Goal: Task Accomplishment & Management: Manage account settings

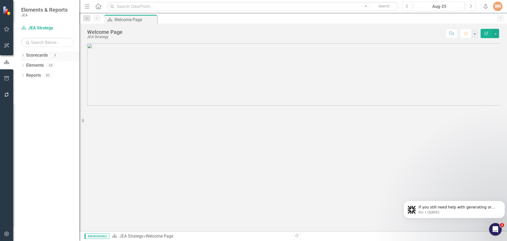
click at [36, 53] on link "Scorecards" at bounding box center [37, 55] width 22 height 6
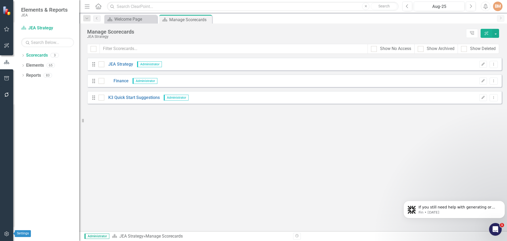
click at [8, 234] on icon "button" at bounding box center [7, 233] width 6 height 4
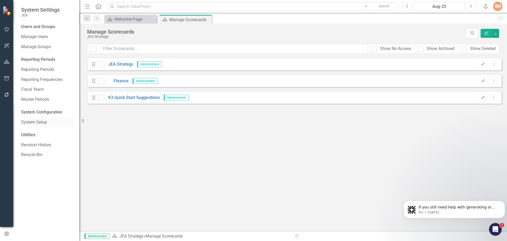
click at [42, 123] on link "System Setup" at bounding box center [47, 122] width 53 height 6
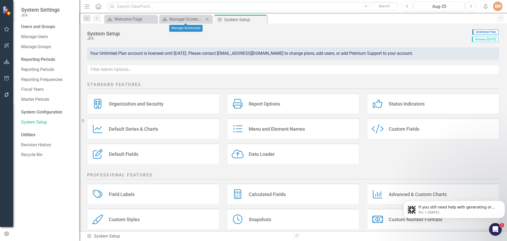
click at [208, 21] on icon "Close" at bounding box center [207, 19] width 5 height 4
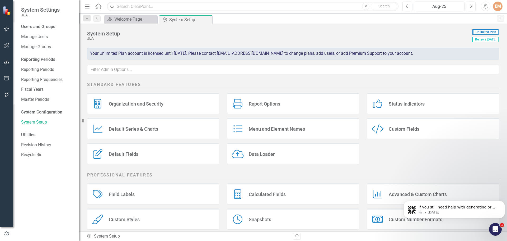
click at [150, 128] on div "Default Series & Charts" at bounding box center [133, 129] width 49 height 6
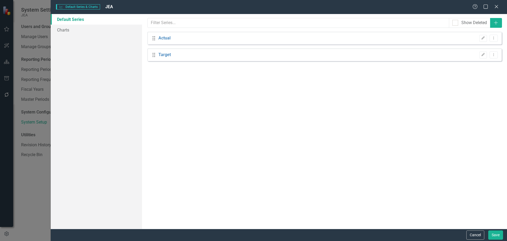
click at [500, 6] on div "Help Maximize Close" at bounding box center [487, 7] width 29 height 6
click at [478, 236] on button "Cancel" at bounding box center [475, 234] width 18 height 9
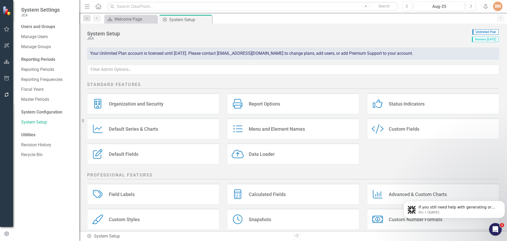
click at [265, 100] on div "Report Options Report Options" at bounding box center [293, 103] width 132 height 21
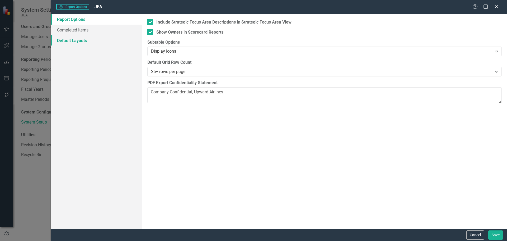
click at [78, 43] on link "Default Layouts" at bounding box center [96, 40] width 91 height 11
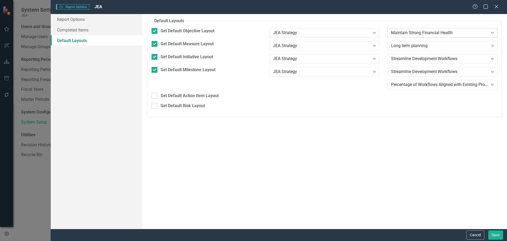
click at [492, 33] on icon "Expand" at bounding box center [492, 33] width 5 height 4
click at [478, 233] on button "Cancel" at bounding box center [475, 234] width 18 height 9
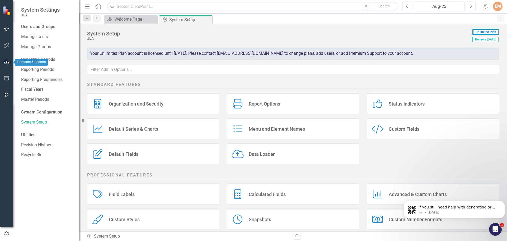
click at [8, 64] on icon "button" at bounding box center [7, 62] width 6 height 4
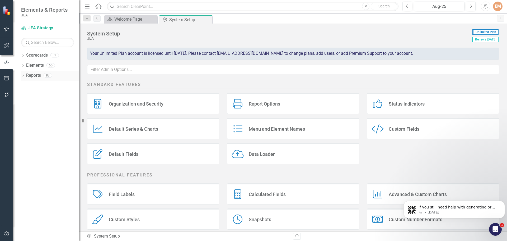
click at [34, 77] on link "Reports" at bounding box center [33, 75] width 15 height 6
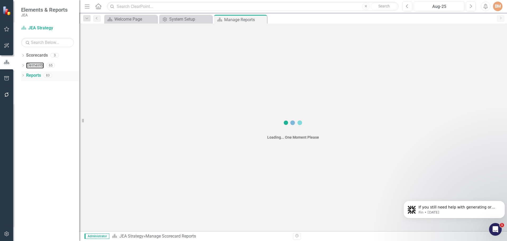
drag, startPoint x: 34, startPoint y: 63, endPoint x: 37, endPoint y: 74, distance: 11.2
click at [34, 63] on link "Elements" at bounding box center [35, 65] width 18 height 6
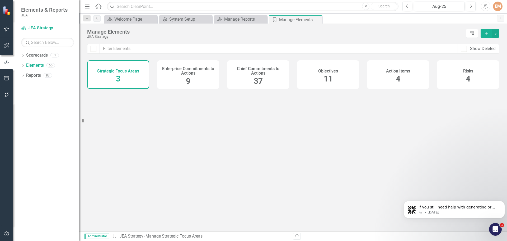
drag, startPoint x: 262, startPoint y: 18, endPoint x: 253, endPoint y: 46, distance: 29.2
click at [0, 0] on icon "Close" at bounding box center [0, 0] width 0 height 0
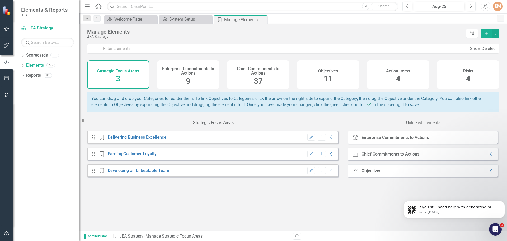
click at [328, 78] on span "11" at bounding box center [328, 78] width 9 height 9
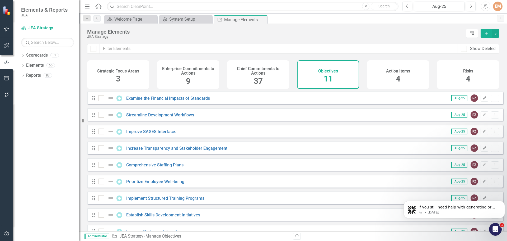
click at [260, 75] on h4 "Chief Commitments to Actions" at bounding box center [258, 70] width 56 height 9
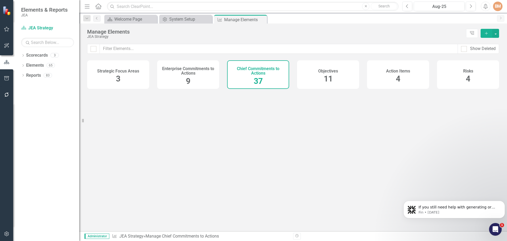
checkbox input "false"
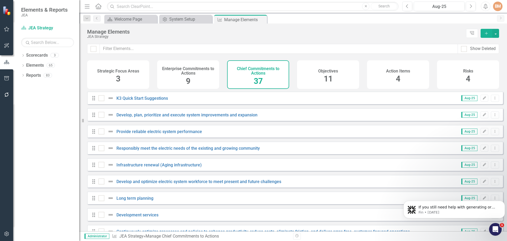
click at [186, 74] on h4 "Enterprise Commitments to Actions" at bounding box center [188, 70] width 56 height 9
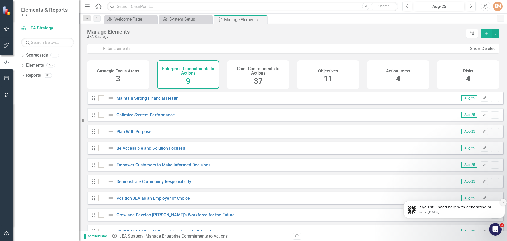
click at [503, 203] on icon "Dismiss notification" at bounding box center [503, 201] width 3 height 3
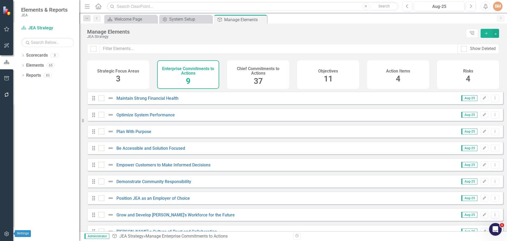
click at [6, 235] on icon "button" at bounding box center [7, 233] width 6 height 4
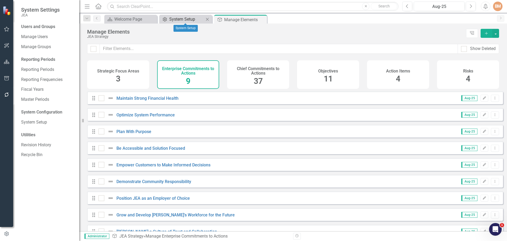
click at [177, 22] on div "System Setup" at bounding box center [186, 19] width 35 height 7
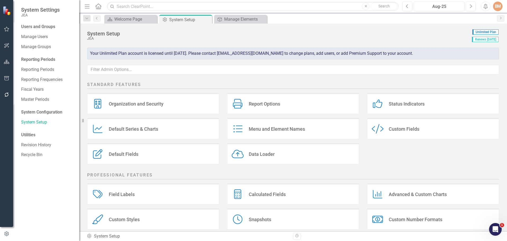
click at [262, 105] on div "Report Options" at bounding box center [264, 104] width 31 height 6
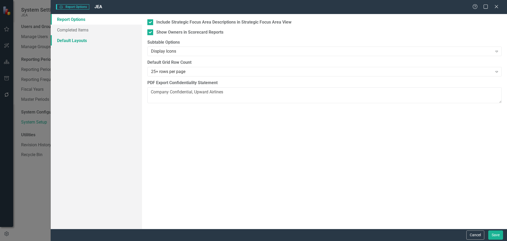
click at [69, 37] on link "Default Layouts" at bounding box center [96, 40] width 91 height 11
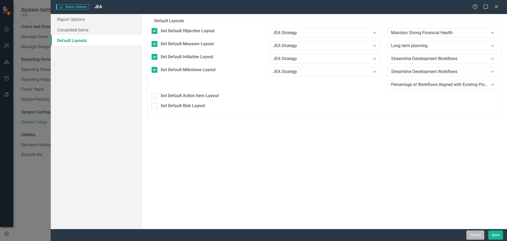
click at [480, 235] on button "Cancel" at bounding box center [475, 234] width 18 height 9
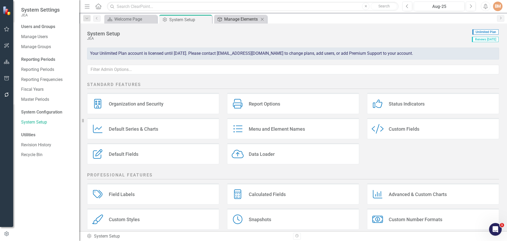
click at [241, 18] on div "Manage Elements" at bounding box center [241, 19] width 35 height 7
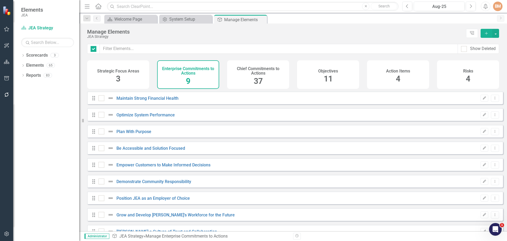
checkbox input "false"
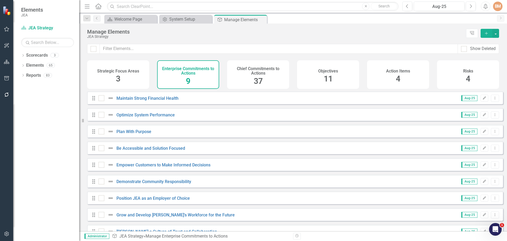
click at [316, 75] on div "Objectives 11" at bounding box center [328, 74] width 62 height 29
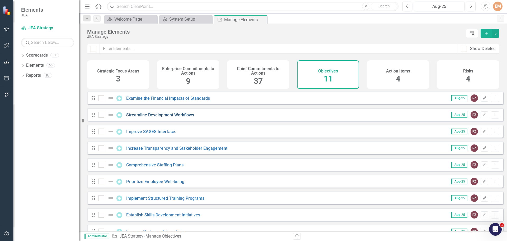
click at [165, 117] on link "Streamline Development Workflows" at bounding box center [160, 114] width 68 height 5
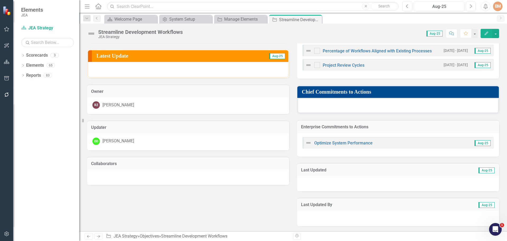
scroll to position [47, 0]
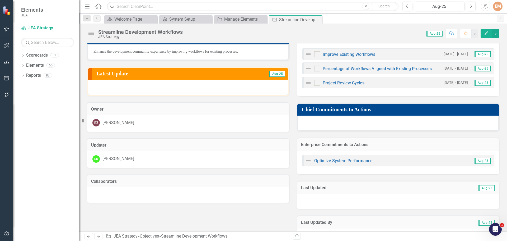
click at [133, 148] on td "Updater" at bounding box center [188, 145] width 194 height 7
click at [152, 151] on div "DD Deanna Davis" at bounding box center [188, 159] width 202 height 17
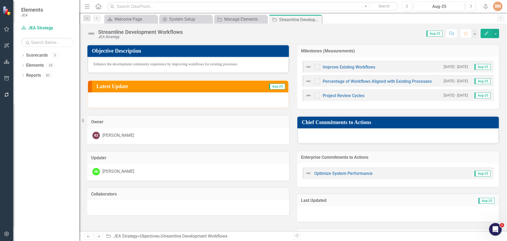
scroll to position [20, 0]
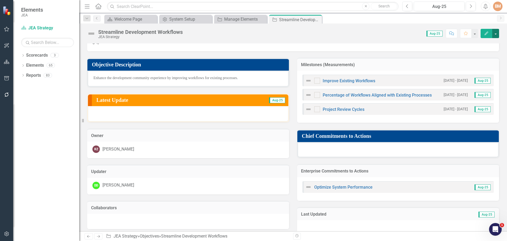
click at [497, 34] on button "button" at bounding box center [495, 33] width 7 height 9
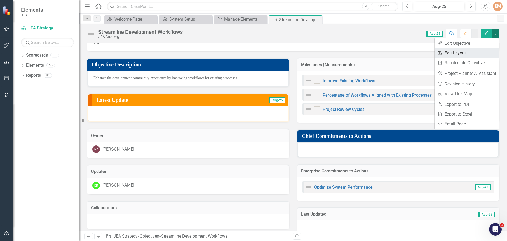
click at [467, 54] on link "Edit Report Edit Layout" at bounding box center [467, 53] width 64 height 10
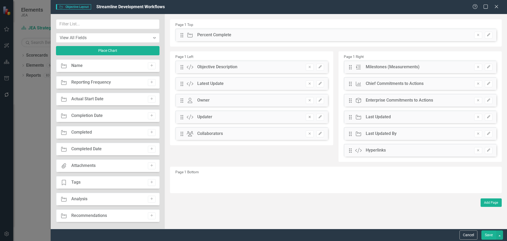
click at [308, 118] on icon "Remove" at bounding box center [310, 116] width 4 height 3
click at [479, 151] on icon "button" at bounding box center [478, 150] width 2 height 2
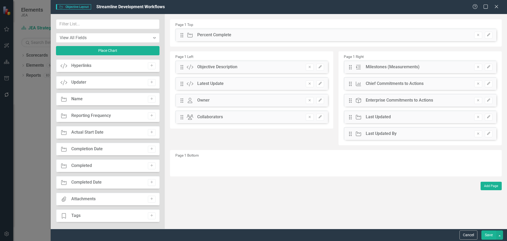
click at [491, 232] on button "Save" at bounding box center [489, 234] width 15 height 9
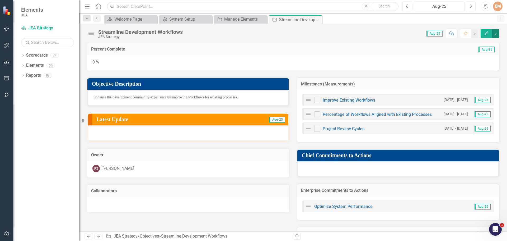
scroll to position [0, 0]
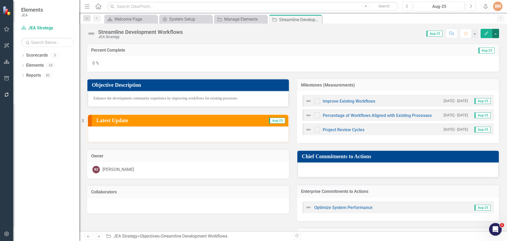
click at [496, 34] on button "button" at bounding box center [495, 33] width 7 height 9
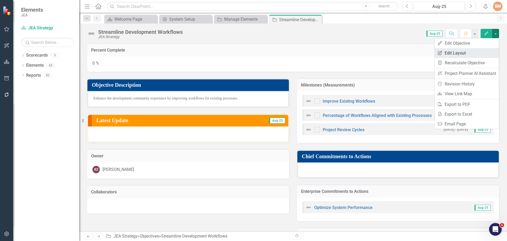
click at [468, 52] on link "Edit Report Edit Layout" at bounding box center [467, 53] width 64 height 10
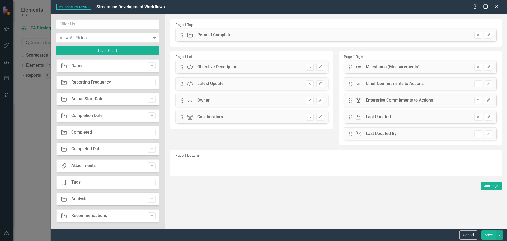
click at [489, 81] on button "Edit" at bounding box center [489, 83] width 8 height 7
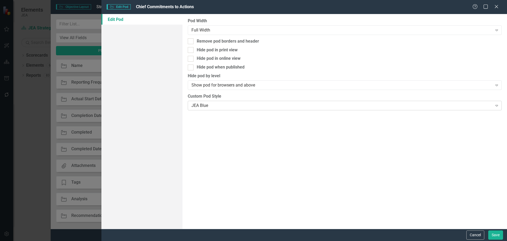
click at [271, 105] on div "JEA Blue" at bounding box center [342, 105] width 301 height 6
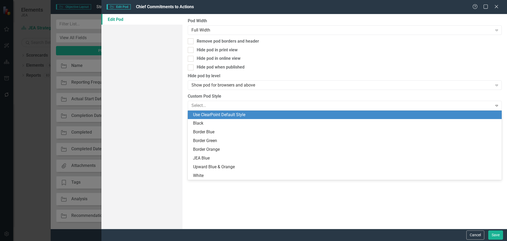
click at [221, 113] on div "Use ClearPoint Default Style" at bounding box center [346, 115] width 306 height 6
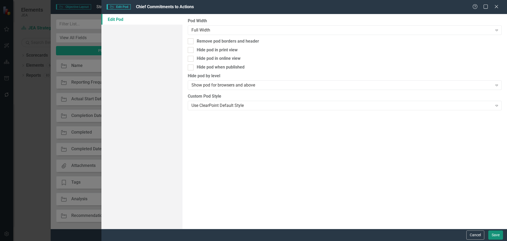
click at [499, 236] on button "Save" at bounding box center [495, 234] width 15 height 9
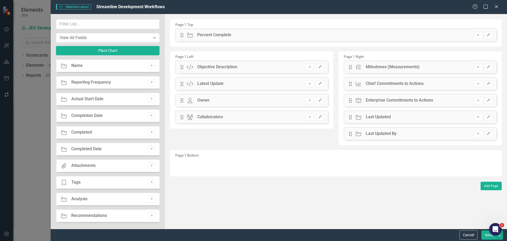
click at [484, 234] on button "Save" at bounding box center [489, 234] width 15 height 9
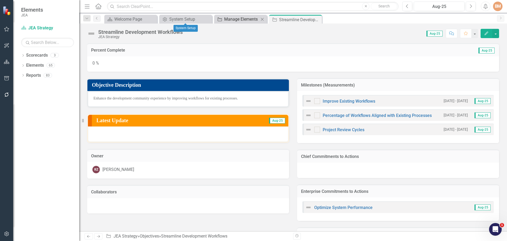
click at [239, 19] on div "Manage Elements" at bounding box center [241, 19] width 35 height 7
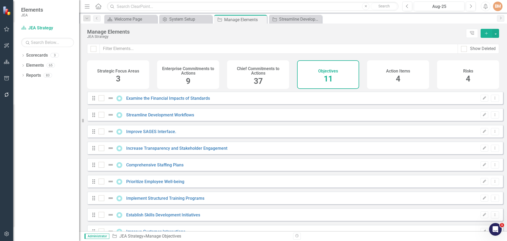
checkbox input "false"
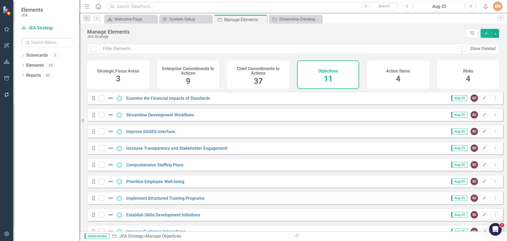
click at [279, 70] on h4 "Chief Commitments to Actions" at bounding box center [258, 70] width 56 height 9
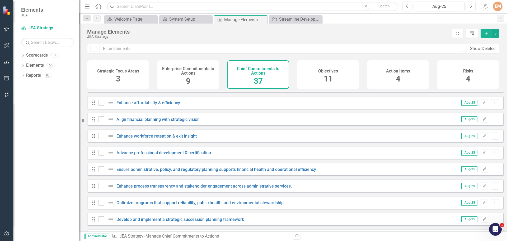
scroll to position [242, 0]
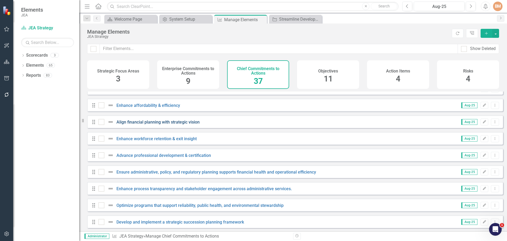
click at [160, 124] on link "Align financial planning with strategic vision" at bounding box center [157, 121] width 83 height 5
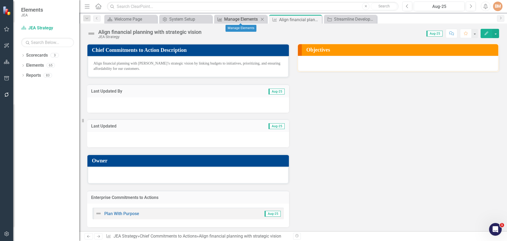
click at [245, 18] on div "Manage Elements" at bounding box center [241, 19] width 35 height 7
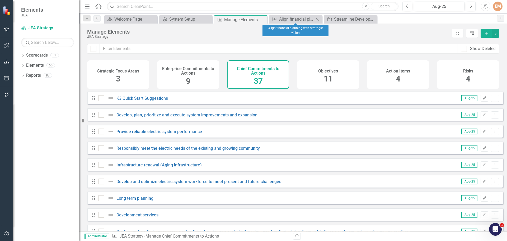
click at [319, 19] on icon "Close" at bounding box center [317, 19] width 5 height 4
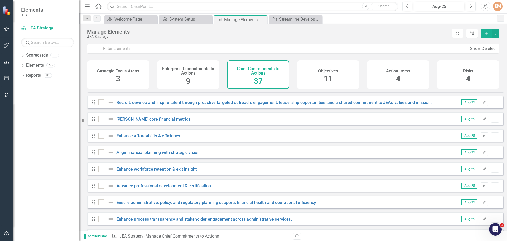
scroll to position [238, 0]
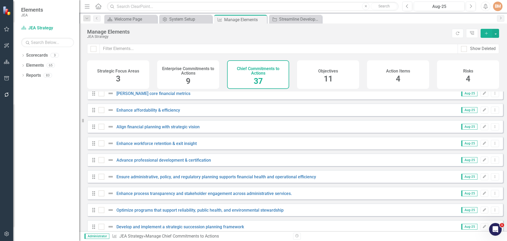
click at [317, 69] on div "Objectives 11" at bounding box center [328, 74] width 62 height 29
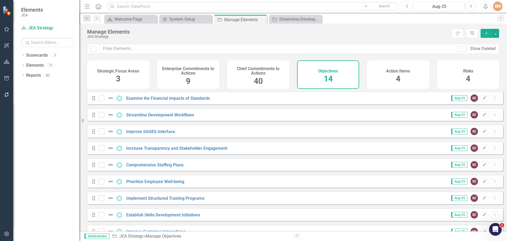
click at [41, 104] on div "Dropdown Scorecards 3 Dropdown JEA Strategy Finance K3 Quick Start Suggestions …" at bounding box center [46, 146] width 66 height 190
drag, startPoint x: 258, startPoint y: 77, endPoint x: 252, endPoint y: 113, distance: 36.4
click at [258, 77] on span "40" at bounding box center [258, 80] width 9 height 9
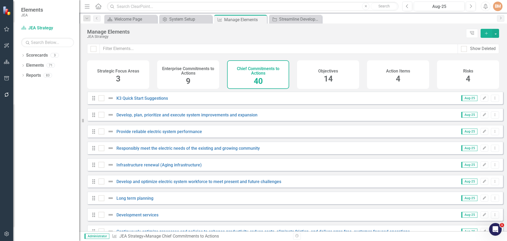
checkbox input "false"
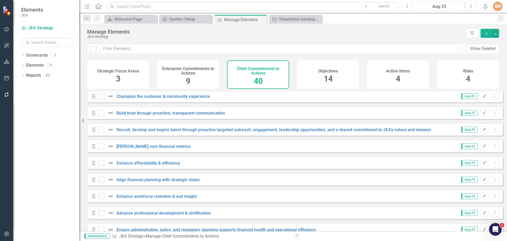
scroll to position [211, 0]
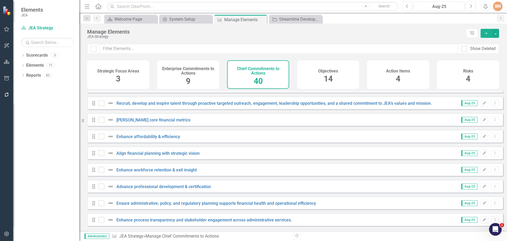
click at [165, 154] on div "Align financial planning with strategic vision" at bounding box center [150, 153] width 102 height 6
click at [160, 156] on link "Align financial planning with strategic vision" at bounding box center [157, 153] width 83 height 5
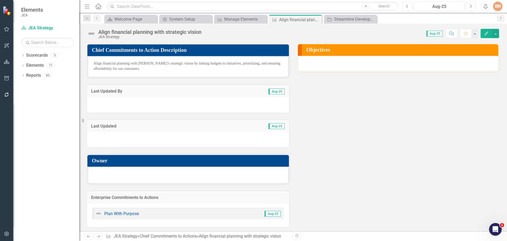
scroll to position [1, 0]
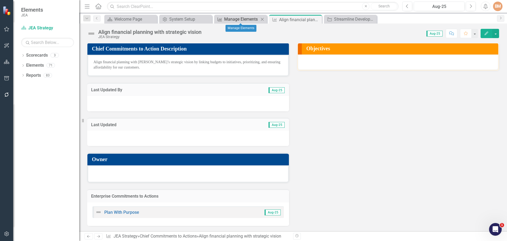
click at [244, 18] on div "Manage Elements" at bounding box center [241, 19] width 35 height 7
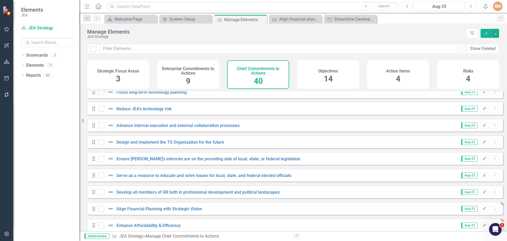
scroll to position [530, 0]
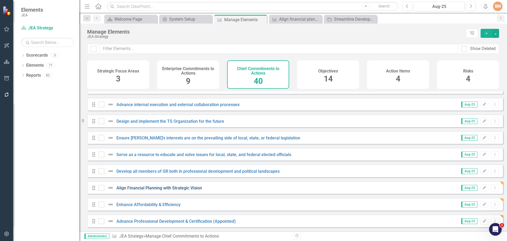
click at [142, 187] on link "Align Financial Planning with Strategic Vision" at bounding box center [159, 187] width 86 height 5
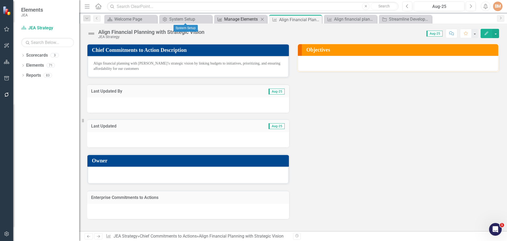
click at [246, 21] on div "Manage Elements" at bounding box center [241, 19] width 35 height 7
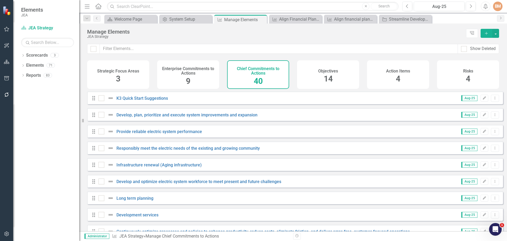
click at [313, 76] on div "Objectives 14" at bounding box center [328, 74] width 62 height 29
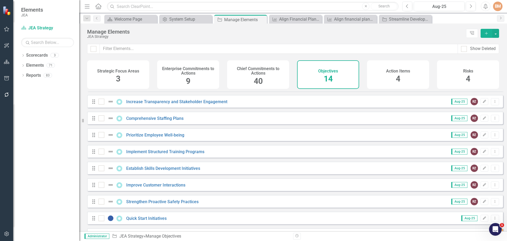
scroll to position [97, 0]
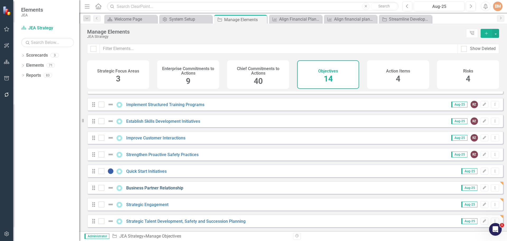
click at [160, 186] on link "Business Partner Relationship" at bounding box center [154, 187] width 57 height 5
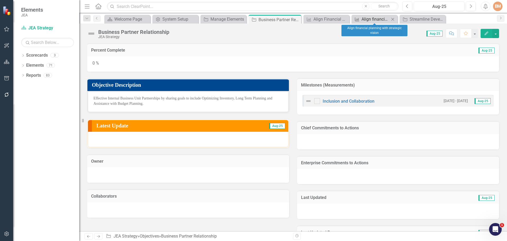
click at [370, 19] on div "Align financial planning with strategic vision" at bounding box center [376, 19] width 28 height 7
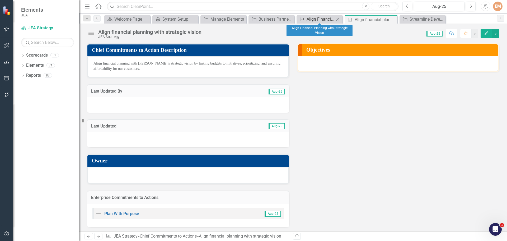
click at [331, 18] on div "Align Financial Planning with Strategic Vision" at bounding box center [321, 19] width 28 height 7
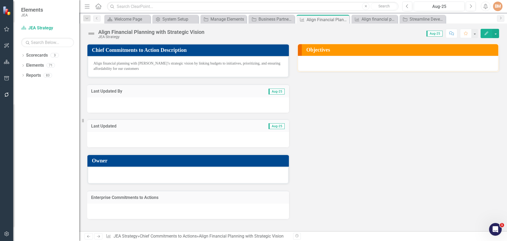
click at [326, 50] on h3 "Objectives" at bounding box center [400, 50] width 189 height 6
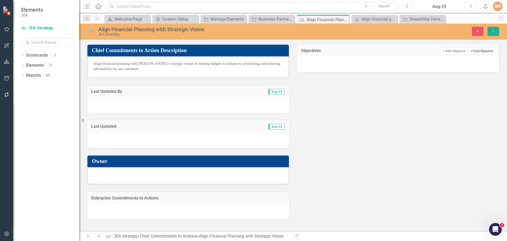
click at [484, 52] on button "Link Tag Link Objective" at bounding box center [482, 51] width 27 height 7
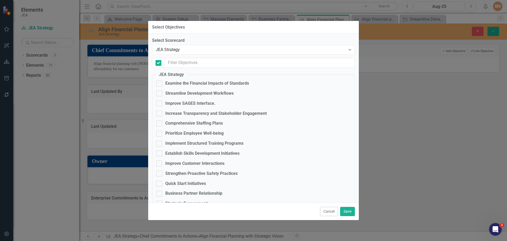
checkbox input "false"
click at [188, 62] on input "text" at bounding box center [260, 63] width 190 height 10
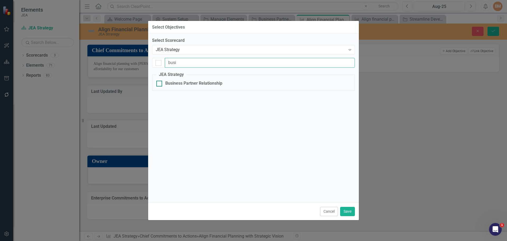
type input "busi"
click at [176, 84] on div "Business Partner Relationship" at bounding box center [193, 83] width 57 height 6
click at [160, 84] on input "Business Partner Relationship" at bounding box center [157, 82] width 3 height 3
checkbox input "true"
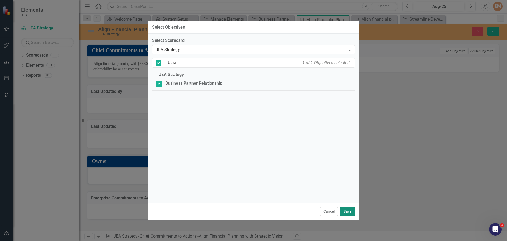
click at [350, 210] on button "Save" at bounding box center [347, 211] width 15 height 9
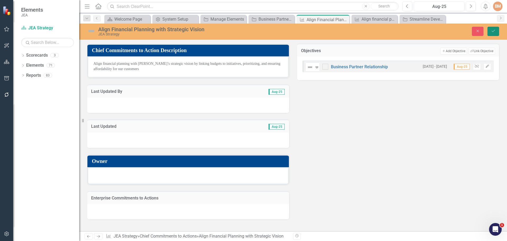
click at [497, 31] on button "Save" at bounding box center [494, 31] width 12 height 9
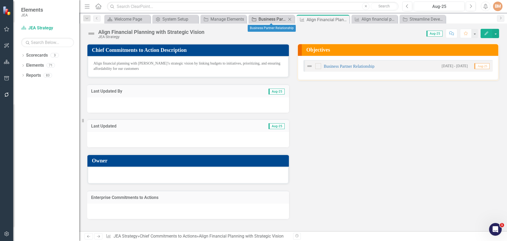
click at [277, 19] on div "Business Partner Relationship" at bounding box center [273, 19] width 28 height 7
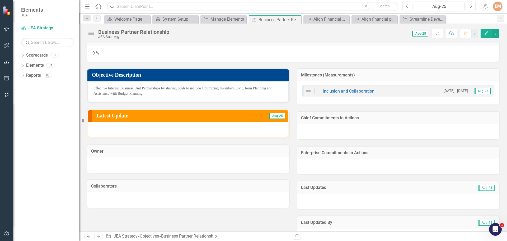
scroll to position [2, 0]
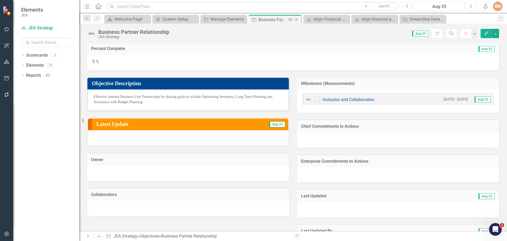
click at [296, 19] on icon at bounding box center [296, 19] width 3 height 3
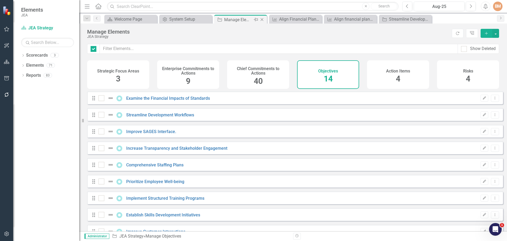
checkbox input "false"
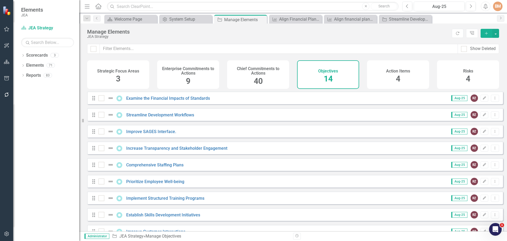
scroll to position [97, 0]
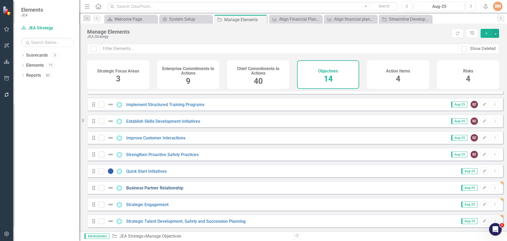
click at [163, 186] on link "Business Partner Relationship" at bounding box center [154, 187] width 57 height 5
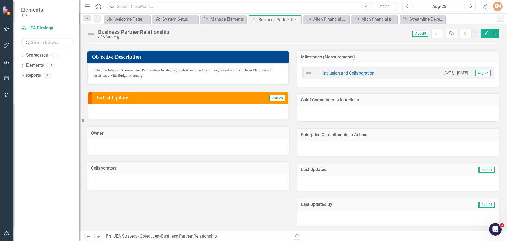
scroll to position [2, 0]
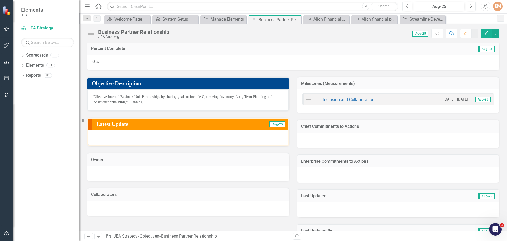
click at [437, 34] on icon "Refresh" at bounding box center [437, 33] width 5 height 4
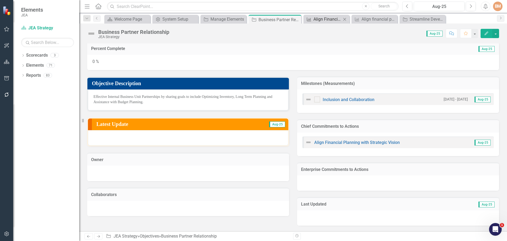
click at [329, 17] on div "Align Financial Planning with Strategic Vision" at bounding box center [328, 19] width 28 height 7
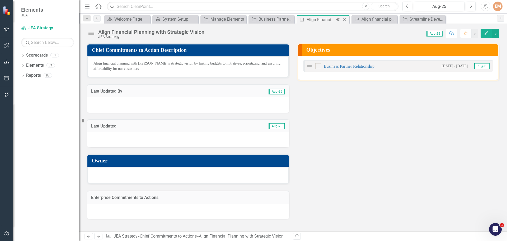
click at [345, 18] on icon "Close" at bounding box center [344, 19] width 5 height 4
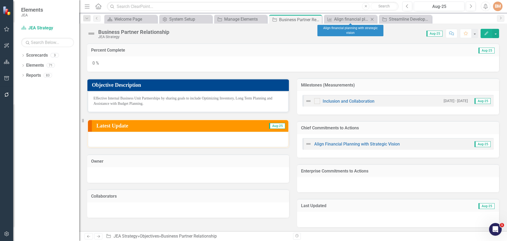
click at [373, 19] on icon "Close" at bounding box center [372, 19] width 5 height 4
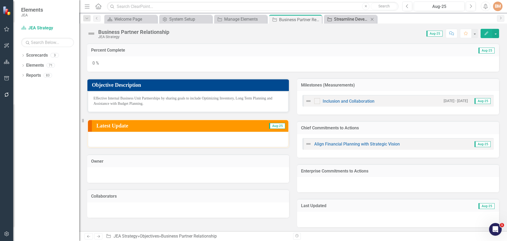
click at [355, 21] on div "Streamline Development Workflows" at bounding box center [351, 19] width 35 height 7
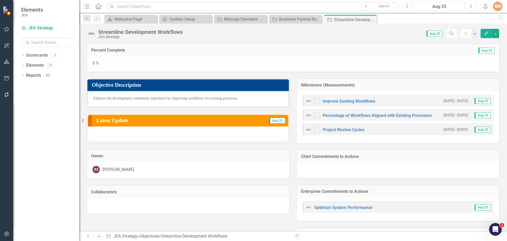
click at [0, 0] on icon "Close" at bounding box center [0, 0] width 0 height 0
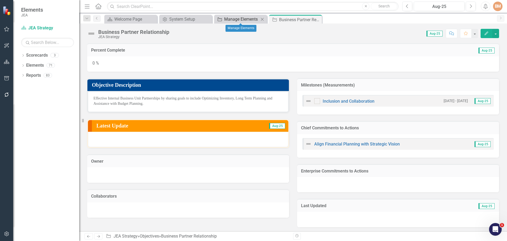
click at [236, 19] on div "Manage Elements" at bounding box center [241, 19] width 35 height 7
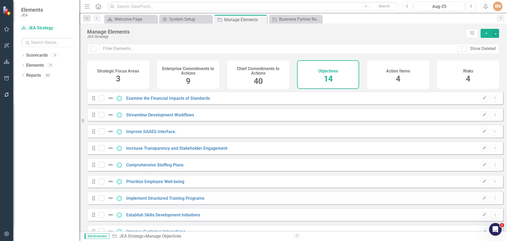
checkbox input "false"
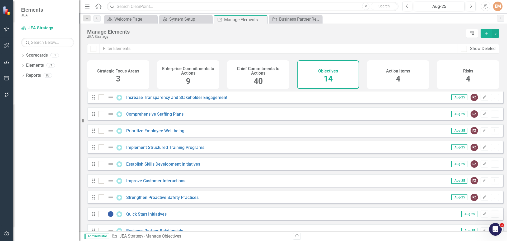
scroll to position [97, 0]
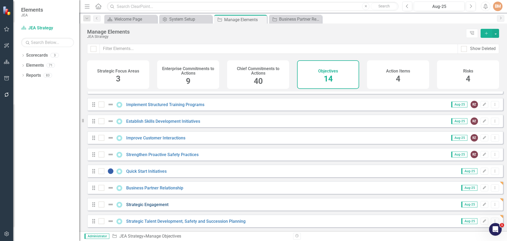
click at [160, 204] on link "Strategic Engagement" at bounding box center [147, 204] width 42 height 5
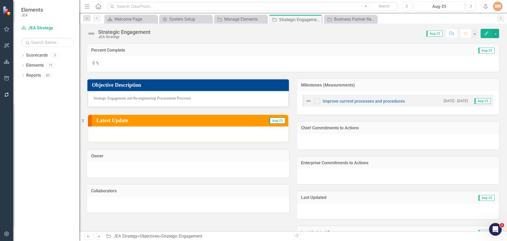
click at [329, 144] on div at bounding box center [398, 141] width 202 height 15
click at [343, 133] on div "Chief Commitments to Actions" at bounding box center [398, 127] width 202 height 13
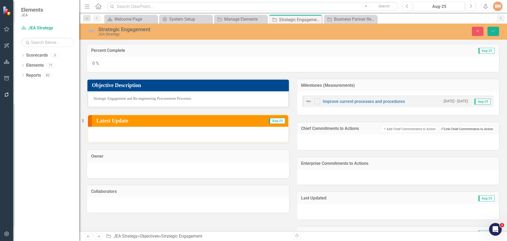
click at [453, 127] on button "Link Tag Link Chief Commitments to Action" at bounding box center [467, 128] width 56 height 7
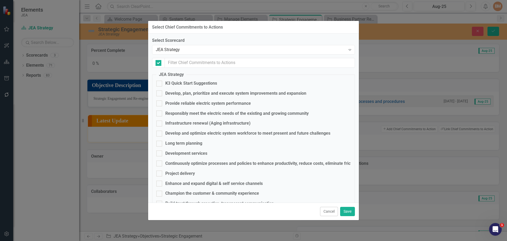
checkbox input "false"
click at [195, 64] on input "text" at bounding box center [260, 63] width 190 height 10
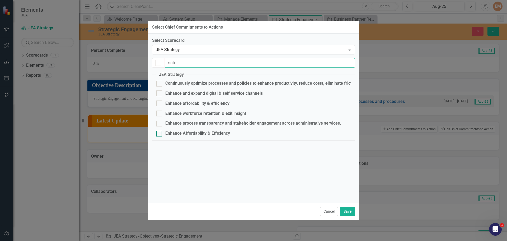
type input "enh"
click at [185, 133] on div "Enhance Affordability & Efficiency" at bounding box center [197, 133] width 65 height 6
click at [160, 133] on input "Enhance Affordability & Efficiency" at bounding box center [157, 131] width 3 height 3
checkbox input "true"
click at [350, 211] on button "Save" at bounding box center [347, 211] width 15 height 9
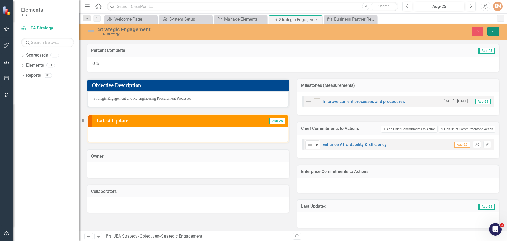
click at [493, 32] on icon "Save" at bounding box center [493, 31] width 5 height 4
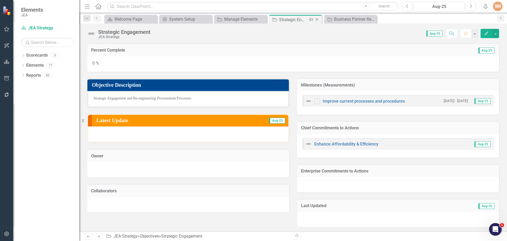
click at [316, 19] on icon "Close" at bounding box center [316, 19] width 5 height 4
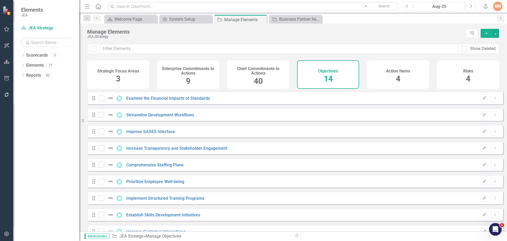
checkbox input "false"
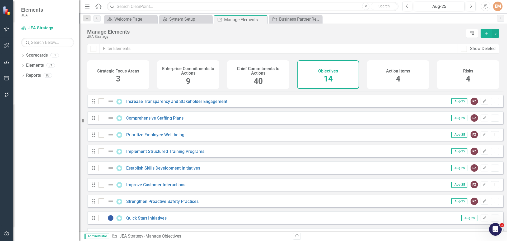
scroll to position [97, 0]
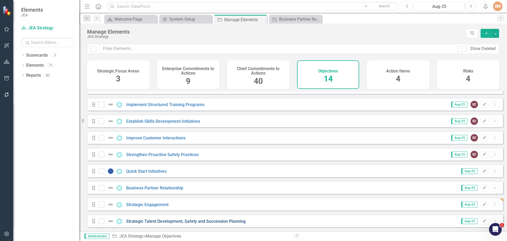
click at [189, 221] on link "Strategic Talent Development, Safety and Succession Planning" at bounding box center [185, 220] width 119 height 5
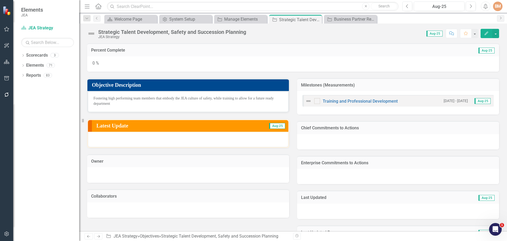
click at [347, 139] on div at bounding box center [398, 141] width 202 height 15
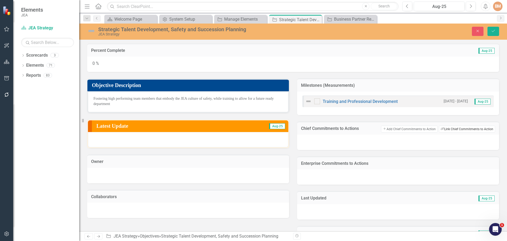
click at [467, 128] on button "Link Tag Link Chief Commitments to Action" at bounding box center [467, 128] width 56 height 7
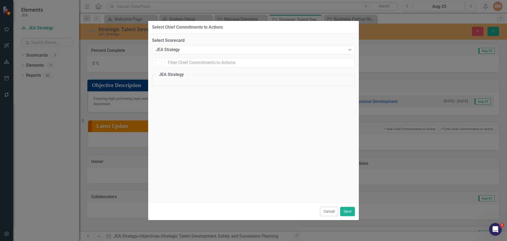
checkbox input "false"
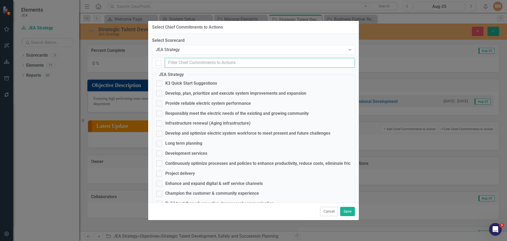
click at [202, 64] on input "text" at bounding box center [260, 63] width 190 height 10
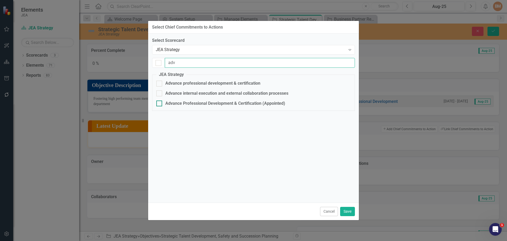
type input "adv"
click at [195, 101] on div "Advance Professional Development & Certification (Appointed)" at bounding box center [225, 103] width 120 height 6
click at [160, 101] on input "Advance Professional Development & Certification (Appointed)" at bounding box center [157, 101] width 3 height 3
checkbox input "true"
click at [347, 209] on button "Save" at bounding box center [347, 211] width 15 height 9
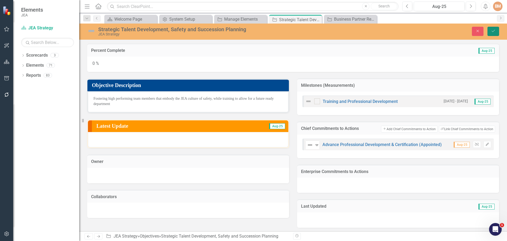
click at [497, 32] on button "Save" at bounding box center [494, 31] width 12 height 9
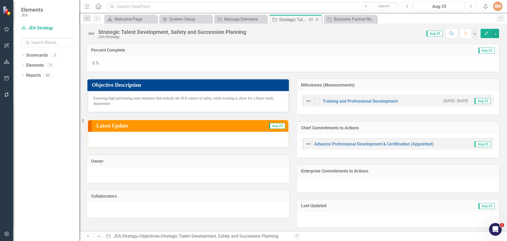
click at [316, 20] on icon "Close" at bounding box center [316, 19] width 5 height 4
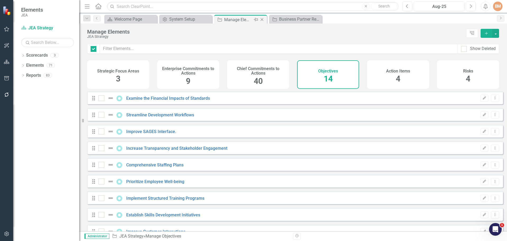
checkbox input "false"
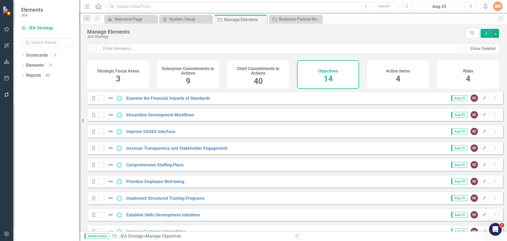
click at [239, 75] on h4 "Chief Commitments to Actions" at bounding box center [258, 70] width 56 height 9
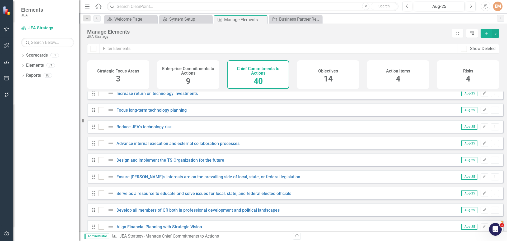
scroll to position [530, 0]
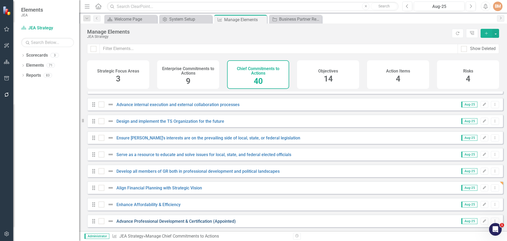
click at [170, 222] on link "Advance Professional Development & Certification (Appointed)" at bounding box center [175, 220] width 119 height 5
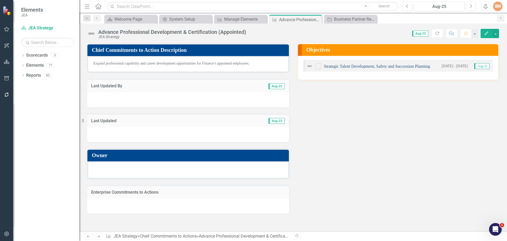
click at [348, 65] on link "Strategic Talent Development, Safety and Succession Planning" at bounding box center [377, 66] width 106 height 4
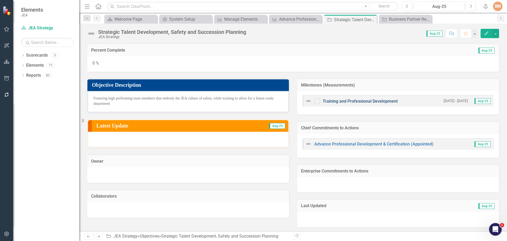
click at [351, 100] on link "Training and Professional Development" at bounding box center [360, 101] width 75 height 5
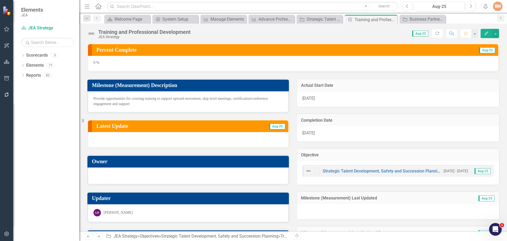
click at [125, 169] on div at bounding box center [188, 175] width 202 height 17
click at [123, 172] on div at bounding box center [188, 175] width 189 height 6
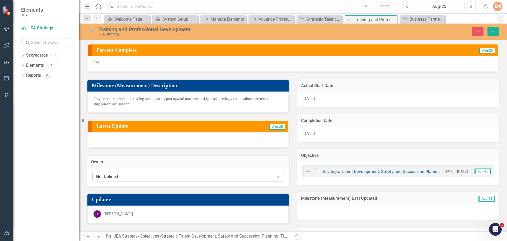
click at [124, 175] on div "Not Defined" at bounding box center [185, 177] width 179 height 6
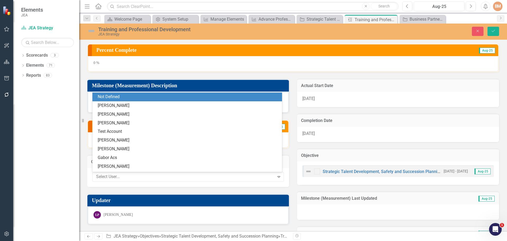
type input "[PERSON_NAME]"
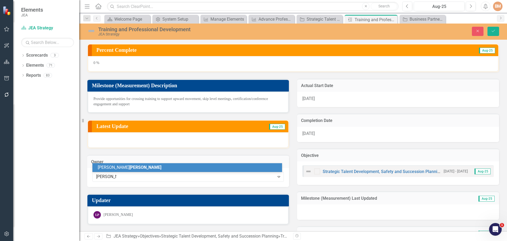
click at [129, 168] on span "[PERSON_NAME]" at bounding box center [145, 167] width 32 height 5
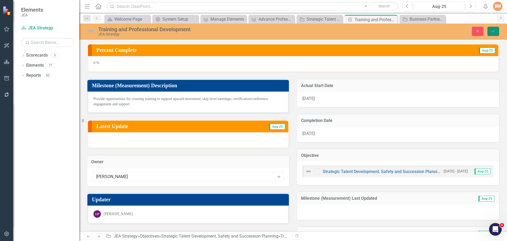
drag, startPoint x: 495, startPoint y: 31, endPoint x: 468, endPoint y: 63, distance: 41.2
click at [495, 31] on icon "Save" at bounding box center [493, 31] width 5 height 4
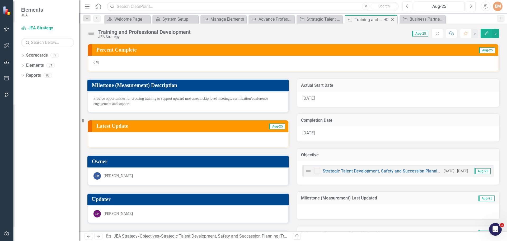
click at [394, 20] on icon "Close" at bounding box center [392, 19] width 5 height 4
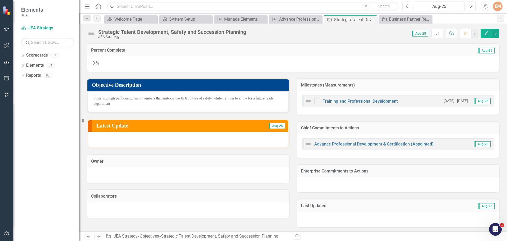
drag, startPoint x: 372, startPoint y: 17, endPoint x: 324, endPoint y: 25, distance: 48.8
click at [0, 0] on div "Close" at bounding box center [0, 0] width 0 height 0
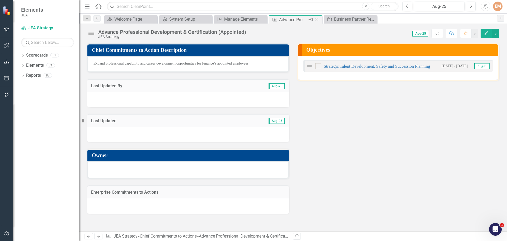
click at [317, 20] on icon "Close" at bounding box center [316, 19] width 5 height 4
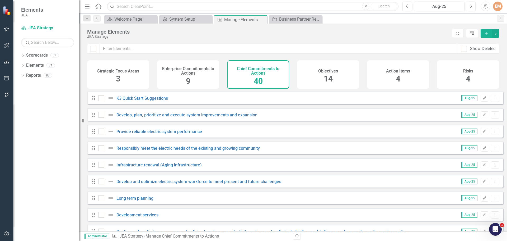
click at [400, 74] on span "4" at bounding box center [398, 78] width 4 height 9
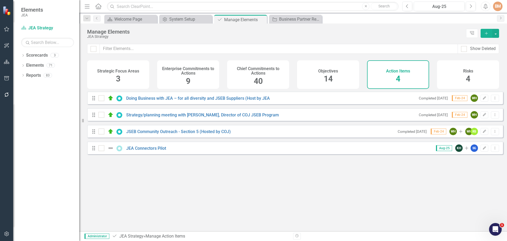
click at [328, 79] on span "14" at bounding box center [328, 78] width 9 height 9
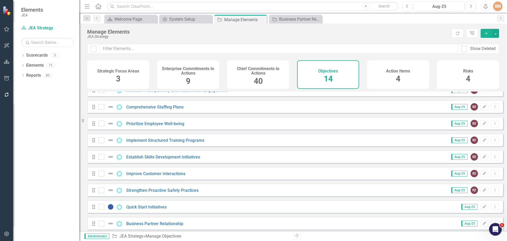
scroll to position [97, 0]
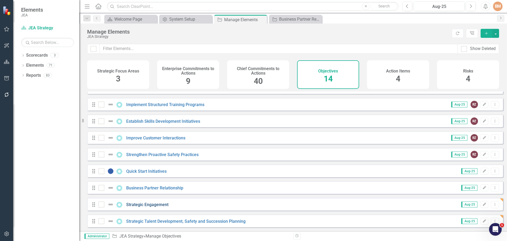
click at [151, 205] on link "Strategic Engagement" at bounding box center [147, 204] width 42 height 5
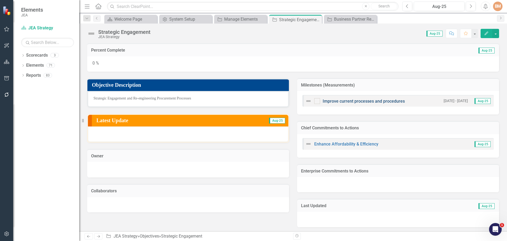
click at [366, 100] on link "Improve current processes and procedures" at bounding box center [364, 101] width 82 height 5
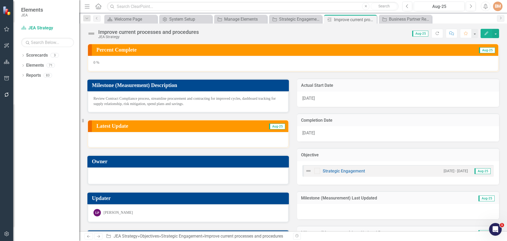
click at [129, 174] on div at bounding box center [188, 175] width 189 height 6
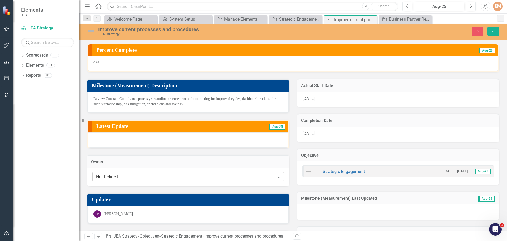
click at [125, 174] on div "Not Defined" at bounding box center [185, 177] width 179 height 6
click at [115, 177] on div "Not Defined" at bounding box center [185, 177] width 179 height 6
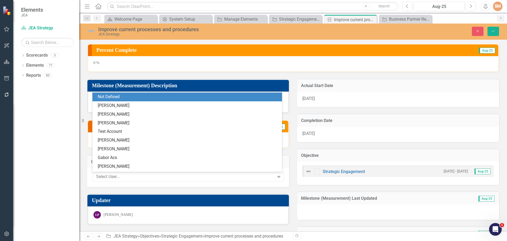
type input "[PERSON_NAME]"
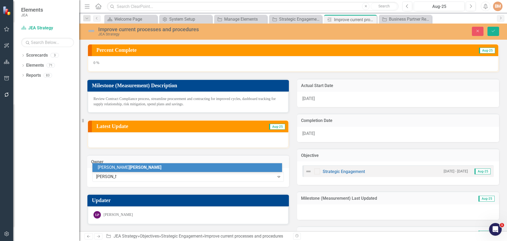
click at [129, 166] on span "[PERSON_NAME]" at bounding box center [145, 167] width 32 height 5
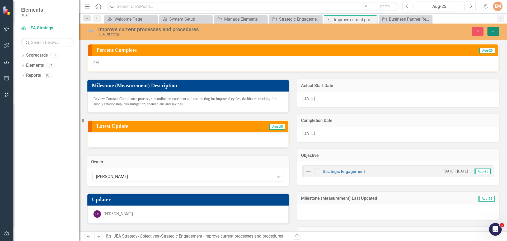
click at [494, 34] on button "Save" at bounding box center [494, 31] width 12 height 9
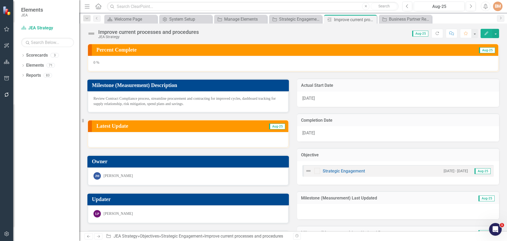
drag, startPoint x: 371, startPoint y: 18, endPoint x: 294, endPoint y: 28, distance: 77.8
click at [0, 0] on icon "Close" at bounding box center [0, 0] width 0 height 0
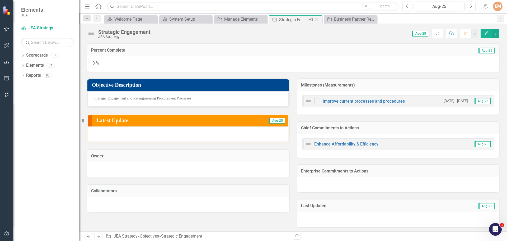
click at [317, 20] on icon "Close" at bounding box center [316, 19] width 5 height 4
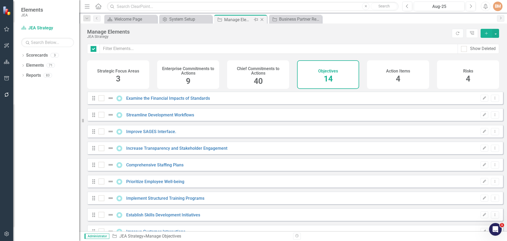
checkbox input "false"
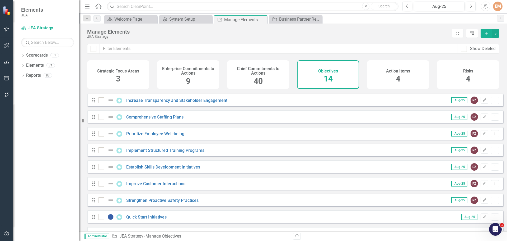
scroll to position [97, 0]
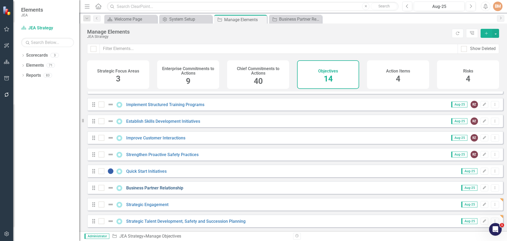
click at [174, 188] on link "Business Partner Relationship" at bounding box center [154, 187] width 57 height 5
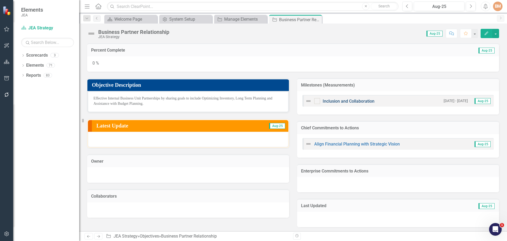
click at [353, 100] on link "Inclusion and Collaboration" at bounding box center [349, 101] width 52 height 5
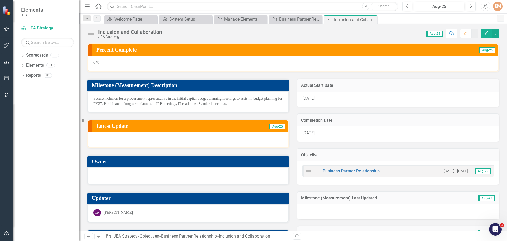
click at [107, 175] on div at bounding box center [188, 175] width 189 height 6
click at [129, 175] on div at bounding box center [188, 175] width 189 height 6
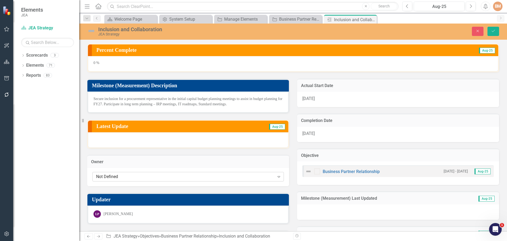
click at [119, 176] on div "Not Defined" at bounding box center [185, 177] width 179 height 6
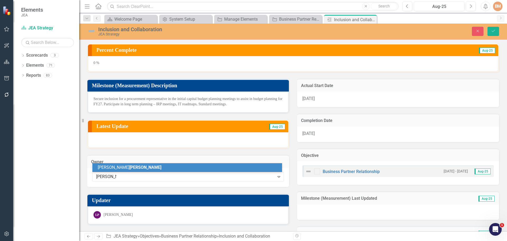
click at [129, 166] on span "[PERSON_NAME]" at bounding box center [145, 167] width 32 height 5
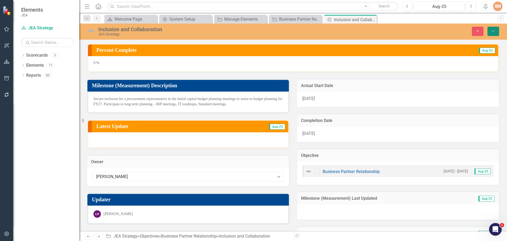
click at [493, 31] on icon "Save" at bounding box center [493, 31] width 5 height 4
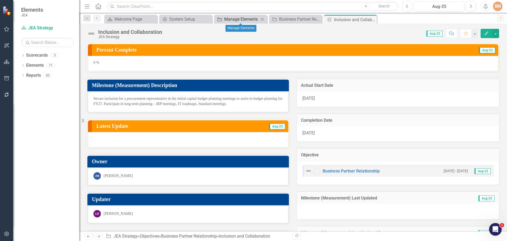
click at [243, 16] on div "Manage Elements" at bounding box center [241, 19] width 35 height 7
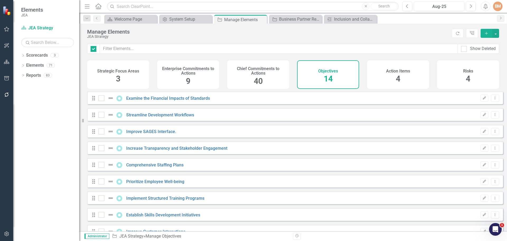
checkbox input "false"
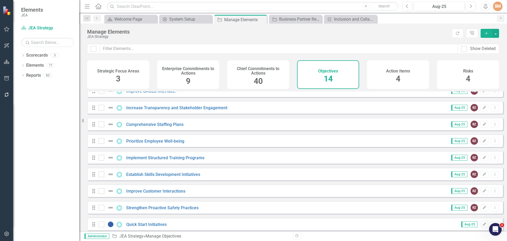
scroll to position [97, 0]
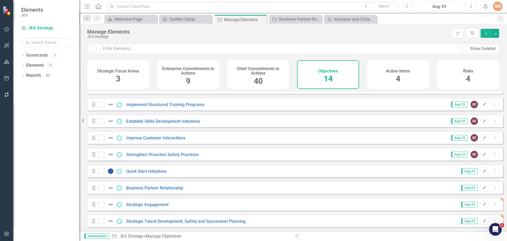
click at [251, 68] on h4 "Chief Commitments to Actions" at bounding box center [258, 70] width 56 height 9
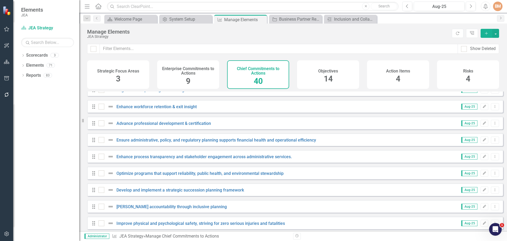
scroll to position [266, 0]
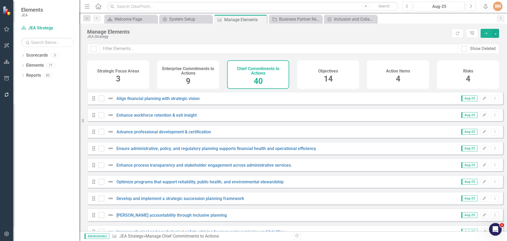
click at [166, 132] on div "Advance professional development & certification" at bounding box center [156, 131] width 114 height 6
click at [166, 134] on link "Advance professional development & certification" at bounding box center [163, 131] width 95 height 5
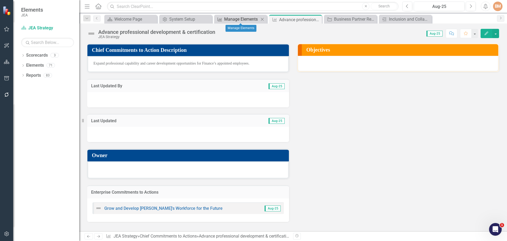
click at [250, 21] on div "Manage Elements" at bounding box center [241, 19] width 35 height 7
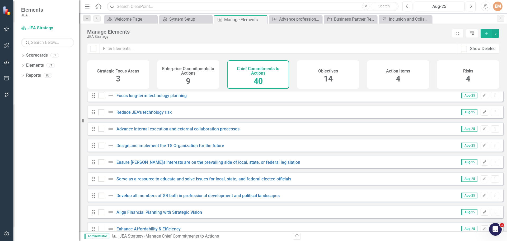
scroll to position [530, 0]
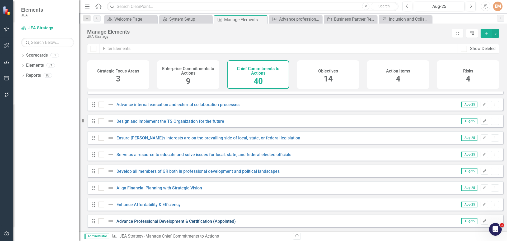
click at [218, 221] on link "Advance Professional Development & Certification (Appointed)" at bounding box center [175, 220] width 119 height 5
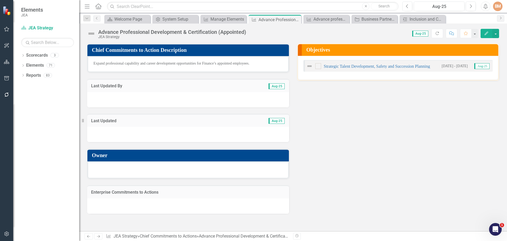
click at [177, 202] on div at bounding box center [188, 205] width 202 height 15
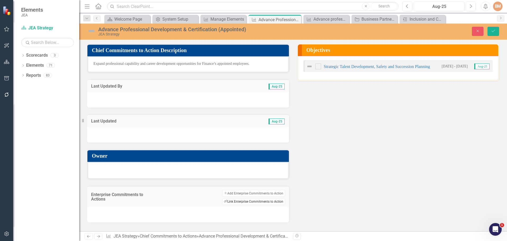
click at [243, 201] on button "Link Tag Link Enterprise Commitments to Action" at bounding box center [253, 201] width 63 height 7
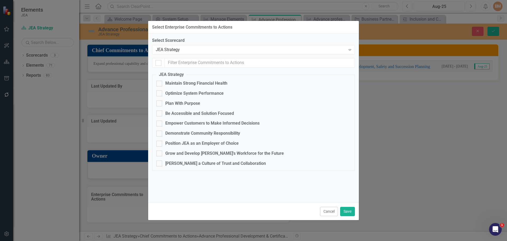
checkbox input "false"
click at [161, 155] on div at bounding box center [159, 153] width 6 height 6
click at [160, 154] on input "Grow and Develop [PERSON_NAME]'s Workforce for the Future" at bounding box center [157, 151] width 3 height 3
checkbox input "true"
click at [349, 210] on button "Save" at bounding box center [347, 211] width 15 height 9
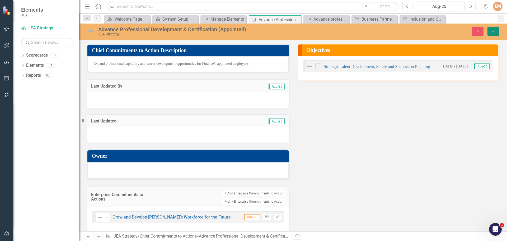
click at [495, 32] on icon "Save" at bounding box center [493, 31] width 5 height 4
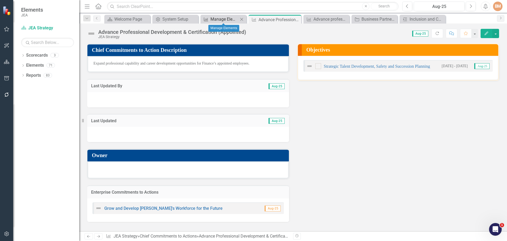
click at [220, 18] on div "Manage Elements" at bounding box center [225, 19] width 28 height 7
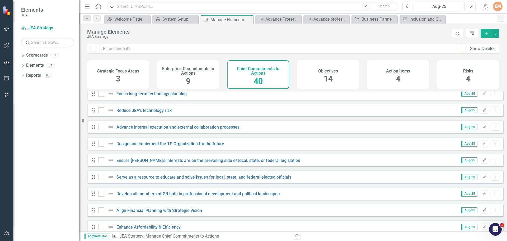
scroll to position [530, 0]
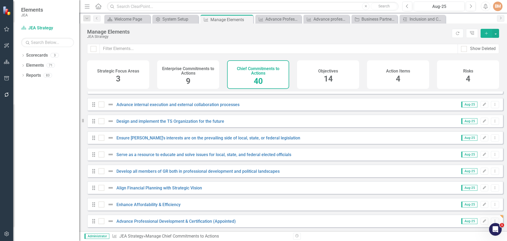
click at [193, 72] on h4 "Enterprise Commitments to Actions" at bounding box center [188, 70] width 56 height 9
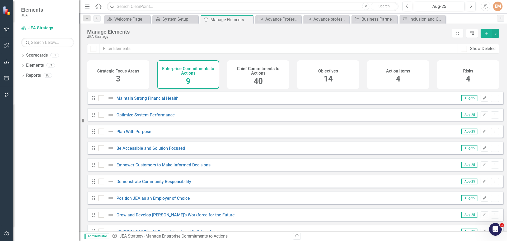
scroll to position [14, 0]
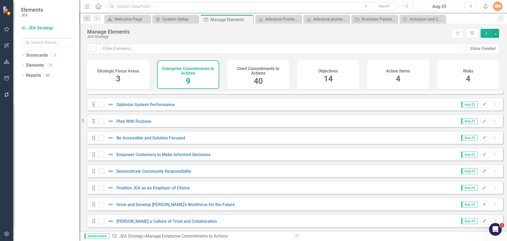
click at [138, 78] on div "Strategic Focus Areas 3" at bounding box center [118, 74] width 62 height 29
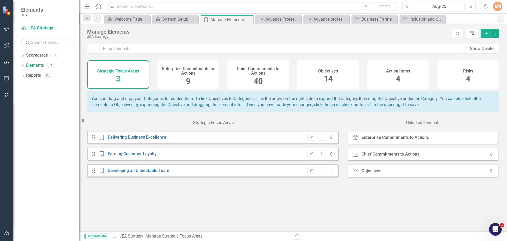
click at [329, 139] on icon "Collapse" at bounding box center [331, 137] width 5 height 4
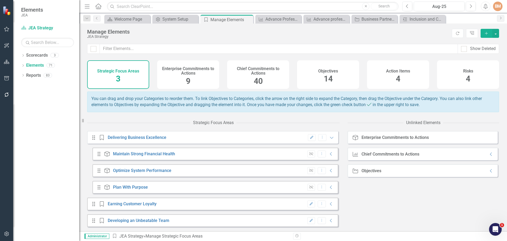
scroll to position [4, 0]
click at [329, 155] on icon "Collapse" at bounding box center [331, 154] width 5 height 4
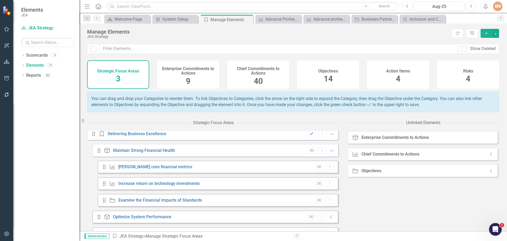
click at [255, 73] on h4 "Chief Commitments to Actions" at bounding box center [258, 70] width 56 height 9
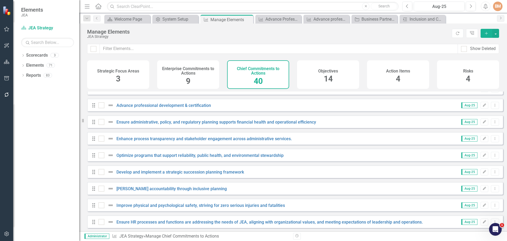
scroll to position [266, 0]
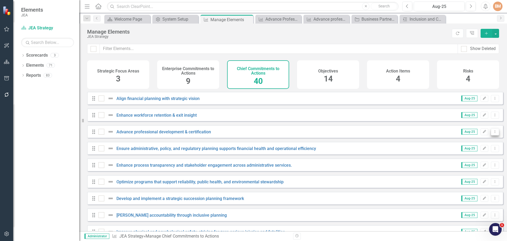
click at [494, 135] on button "Dropdown Menu" at bounding box center [495, 131] width 8 height 7
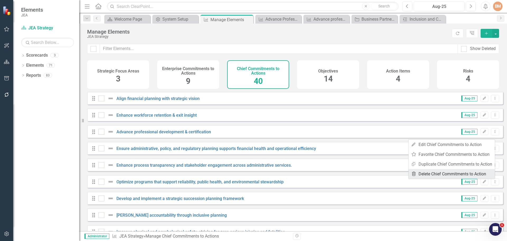
click at [433, 174] on link "Trash Delete Chief Commitments to Action" at bounding box center [452, 174] width 86 height 10
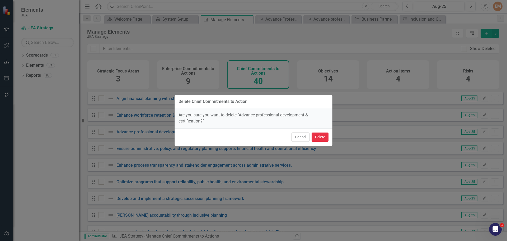
click at [321, 137] on button "Delete" at bounding box center [320, 136] width 17 height 9
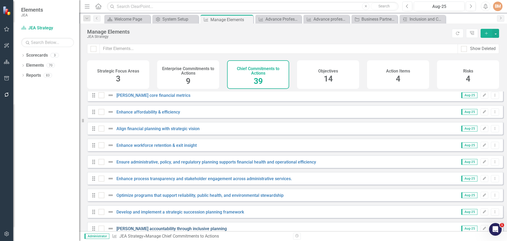
scroll to position [223, 0]
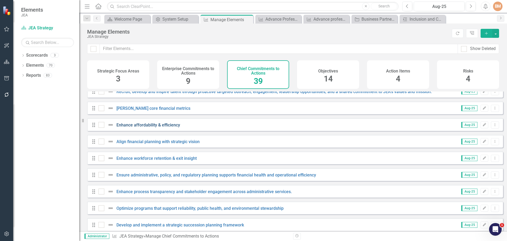
click at [159, 127] on link "Enhance affordability & efficiency" at bounding box center [148, 124] width 64 height 5
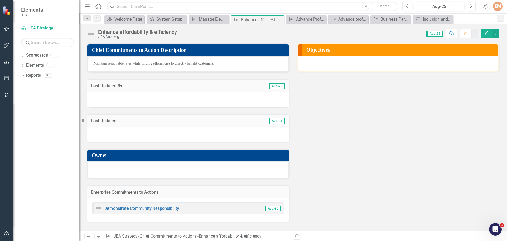
click at [278, 18] on icon "Close" at bounding box center [278, 19] width 5 height 4
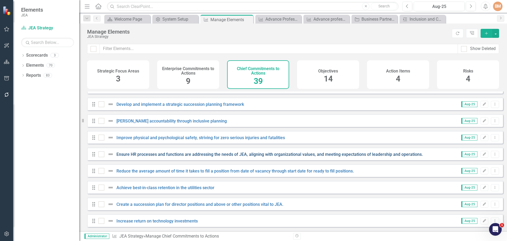
scroll to position [514, 0]
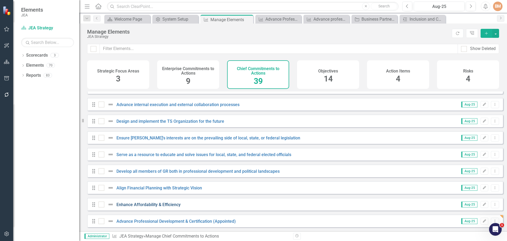
click at [174, 205] on link "Enhance Affordability & Efficiency" at bounding box center [148, 204] width 64 height 5
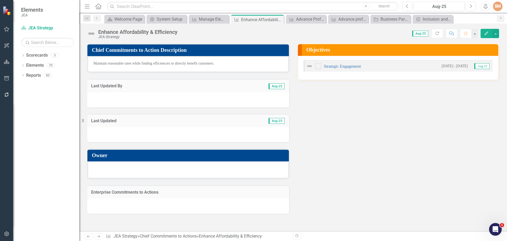
click at [154, 200] on div at bounding box center [188, 205] width 202 height 15
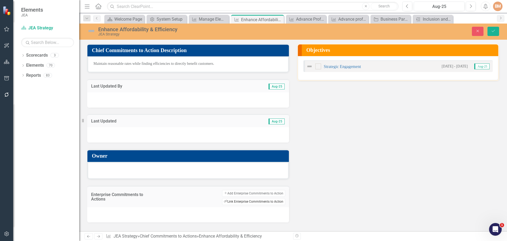
click at [262, 200] on button "Link Tag Link Enterprise Commitments to Action" at bounding box center [253, 201] width 63 height 7
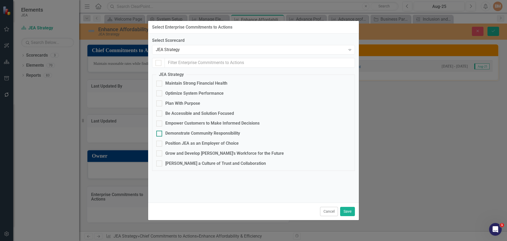
click at [160, 132] on div at bounding box center [159, 133] width 6 height 6
click at [160, 132] on input "Demonstrate Community Responsibility" at bounding box center [157, 131] width 3 height 3
checkbox input "true"
click at [350, 215] on button "Save" at bounding box center [347, 211] width 15 height 9
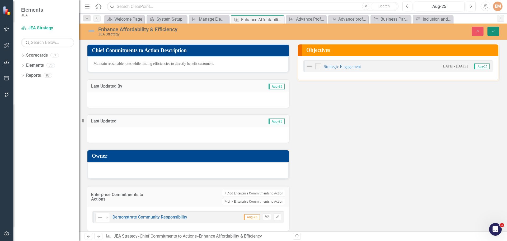
click at [493, 30] on icon "Save" at bounding box center [493, 31] width 5 height 4
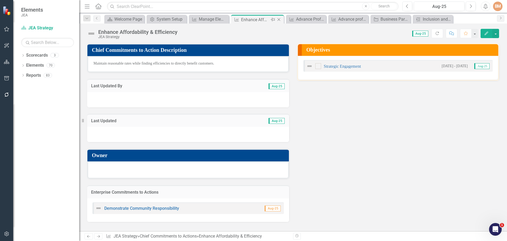
click at [280, 18] on icon "Close" at bounding box center [278, 19] width 5 height 4
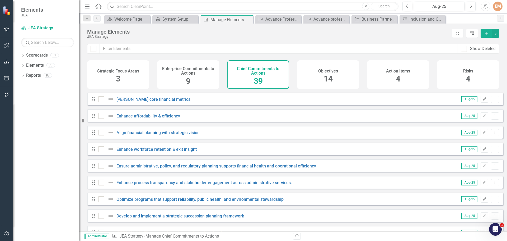
scroll to position [223, 0]
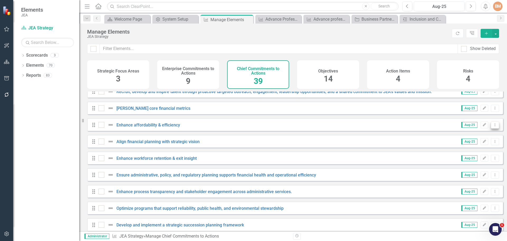
click at [493, 128] on button "Dropdown Menu" at bounding box center [495, 124] width 8 height 7
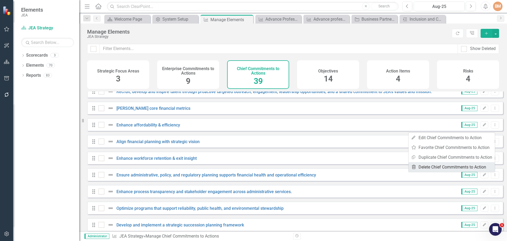
click at [437, 164] on link "Trash Delete Chief Commitments to Action" at bounding box center [452, 167] width 86 height 10
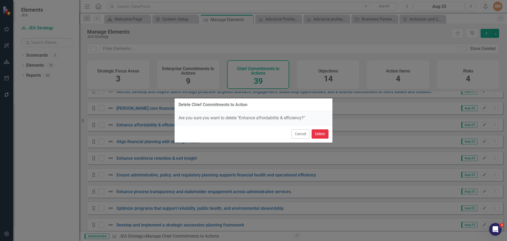
click at [320, 133] on button "Delete" at bounding box center [320, 133] width 17 height 9
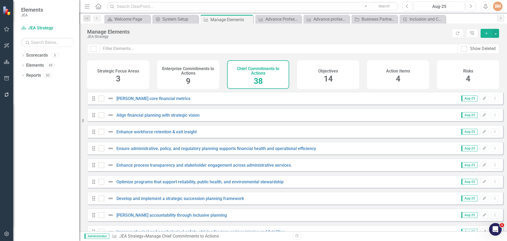
scroll to position [206, 0]
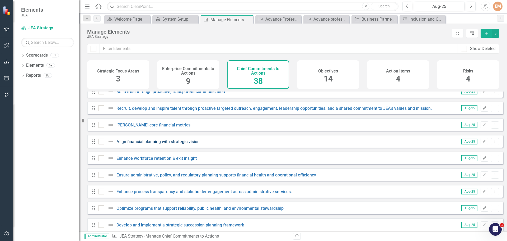
click at [191, 144] on link "Align financial planning with strategic vision" at bounding box center [157, 141] width 83 height 5
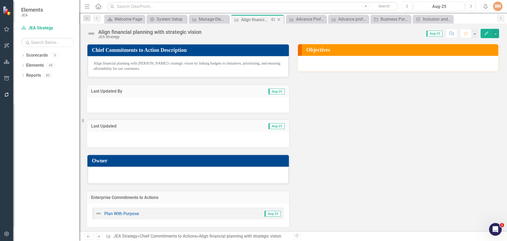
click at [281, 18] on icon "Close" at bounding box center [278, 19] width 5 height 4
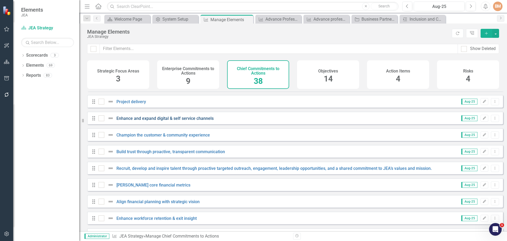
scroll to position [158, 0]
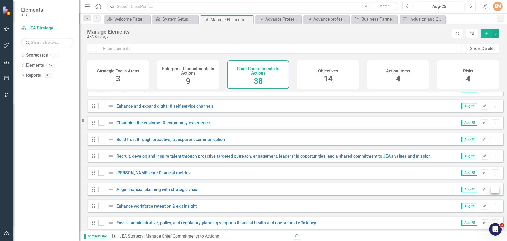
click at [493, 191] on icon "Dropdown Menu" at bounding box center [495, 188] width 4 height 3
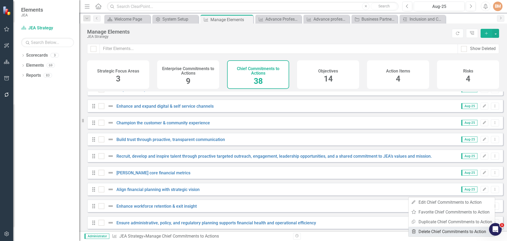
click at [433, 231] on link "Trash Delete Chief Commitments to Action" at bounding box center [452, 231] width 86 height 10
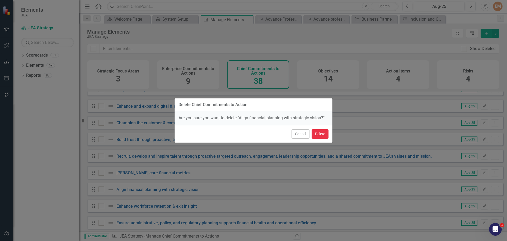
click at [320, 132] on button "Delete" at bounding box center [320, 133] width 17 height 9
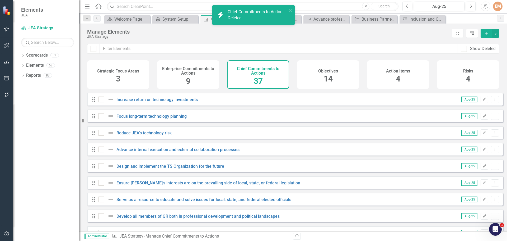
scroll to position [480, 0]
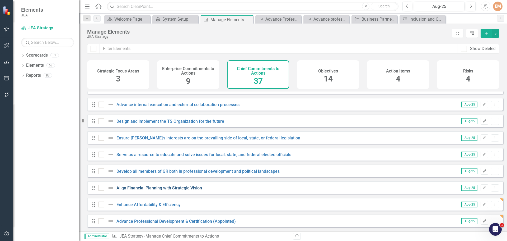
click at [150, 186] on link "Align Financial Planning with Strategic Vision" at bounding box center [159, 187] width 86 height 5
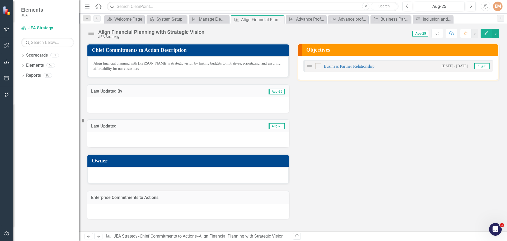
click at [143, 210] on div at bounding box center [188, 210] width 202 height 15
click at [134, 212] on div at bounding box center [188, 210] width 202 height 15
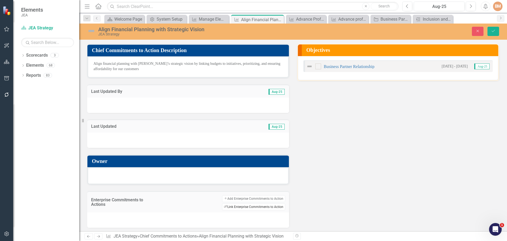
click at [248, 207] on button "Link Tag Link Enterprise Commitments to Action" at bounding box center [253, 206] width 63 height 7
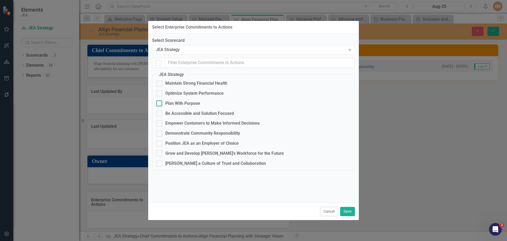
click at [161, 105] on div at bounding box center [159, 103] width 6 height 6
click at [160, 104] on input "Plan With Purpose" at bounding box center [157, 101] width 3 height 3
checkbox input "true"
click at [346, 211] on button "Save" at bounding box center [347, 211] width 15 height 9
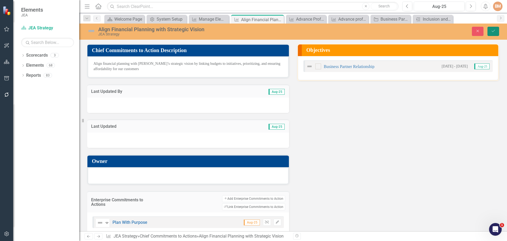
click at [494, 29] on icon "Save" at bounding box center [493, 31] width 5 height 4
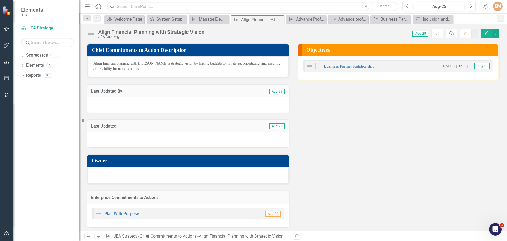
click at [280, 20] on icon "Close" at bounding box center [278, 19] width 5 height 4
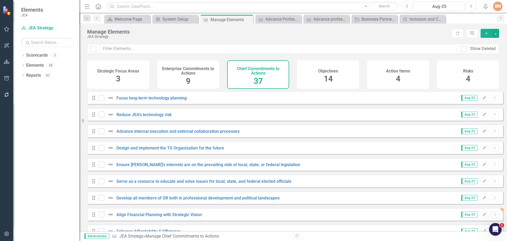
scroll to position [480, 0]
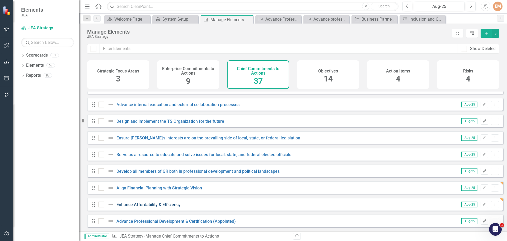
click at [159, 202] on link "Enhance Affordability & Efficiency" at bounding box center [148, 204] width 64 height 5
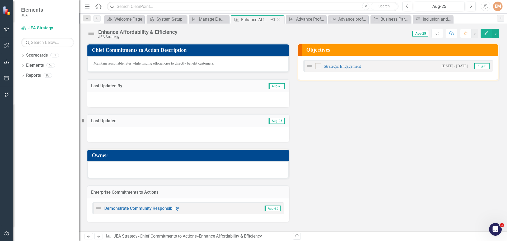
click at [279, 20] on icon "Close" at bounding box center [278, 19] width 5 height 4
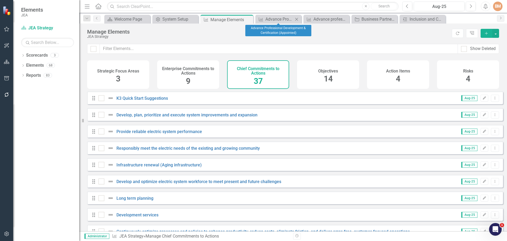
click at [297, 19] on icon at bounding box center [296, 19] width 3 height 3
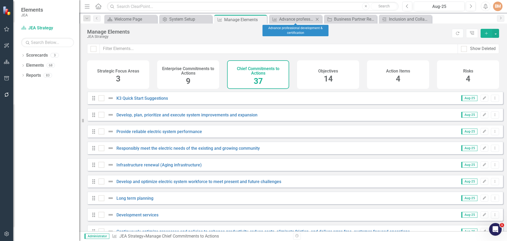
click at [318, 19] on icon "Close" at bounding box center [317, 19] width 5 height 4
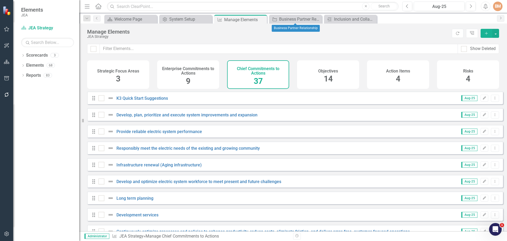
click at [0, 0] on icon "Close" at bounding box center [0, 0] width 0 height 0
